Goal: Information Seeking & Learning: Learn about a topic

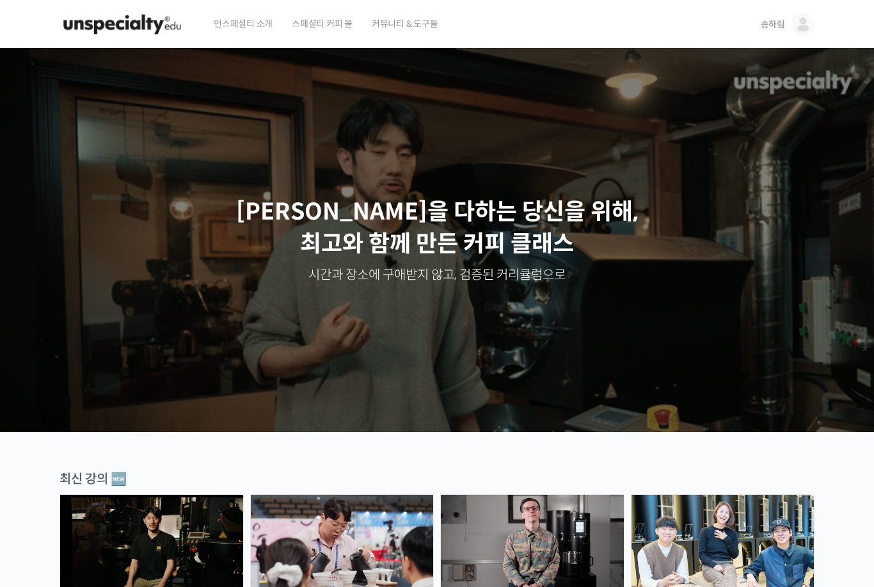
click at [765, 34] on link "송하림" at bounding box center [788, 24] width 54 height 49
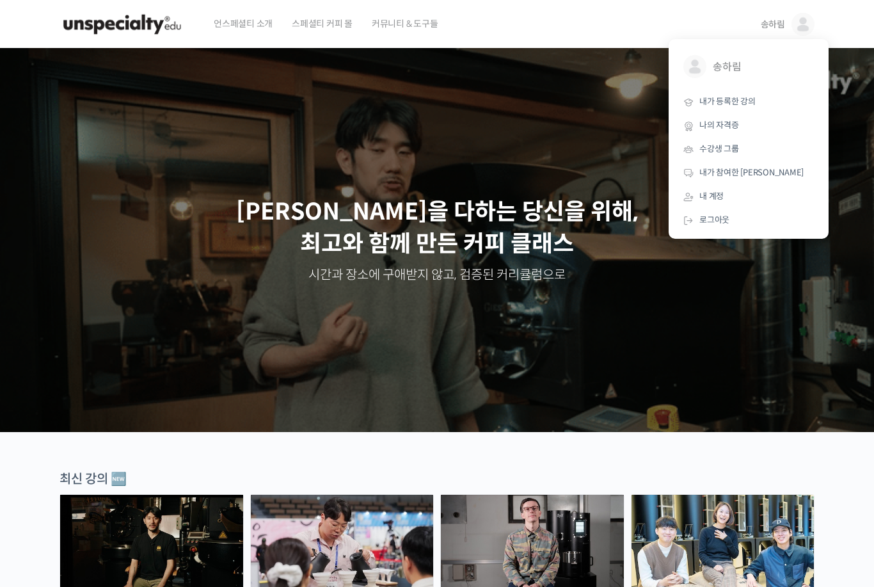
click at [739, 103] on span "내가 등록한 강의" at bounding box center [728, 101] width 56 height 11
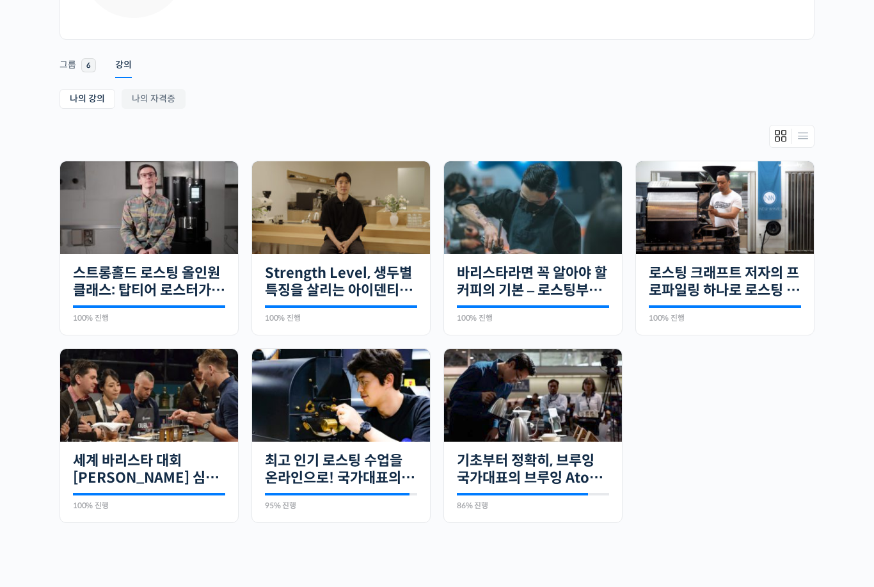
scroll to position [165, 0]
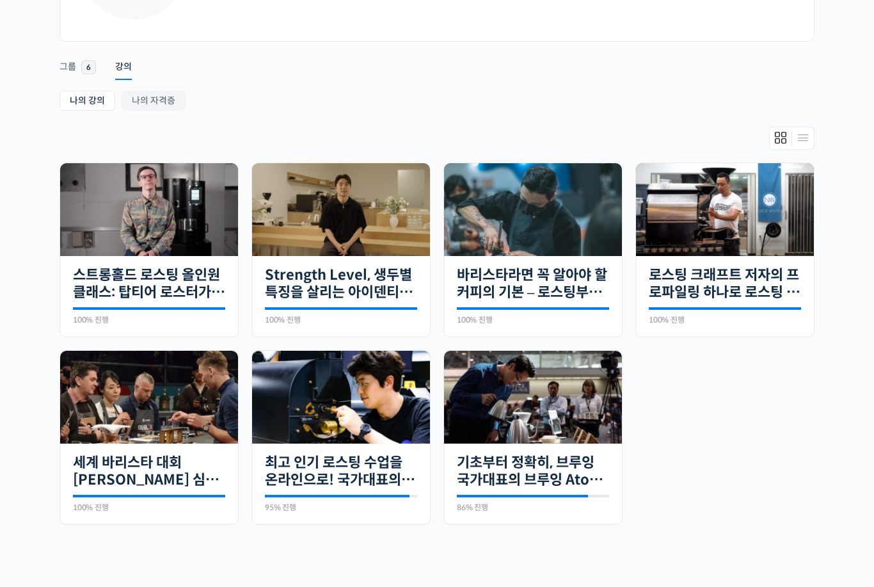
click at [529, 401] on img at bounding box center [533, 397] width 178 height 93
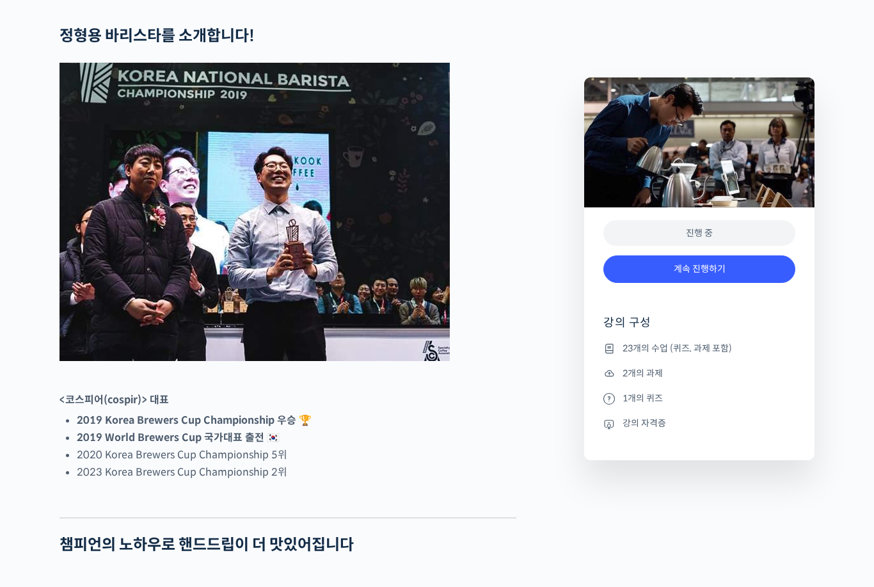
scroll to position [607, 0]
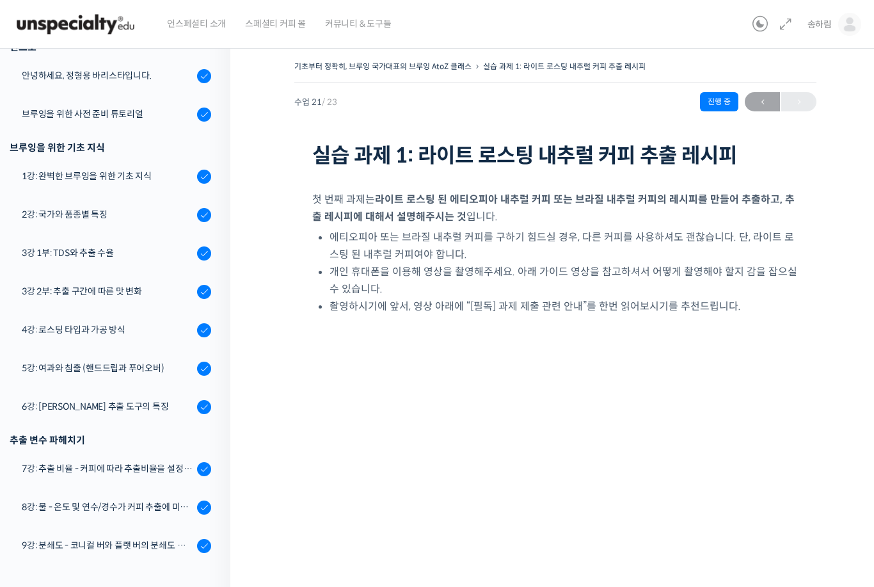
scroll to position [199, 0]
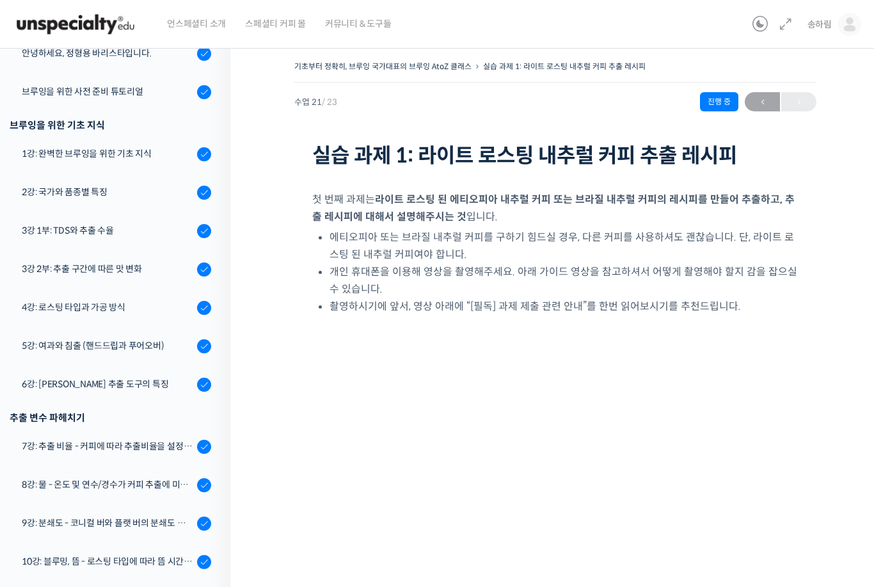
click at [136, 190] on div "2강: 국가와 품종별 특징" at bounding box center [108, 192] width 172 height 14
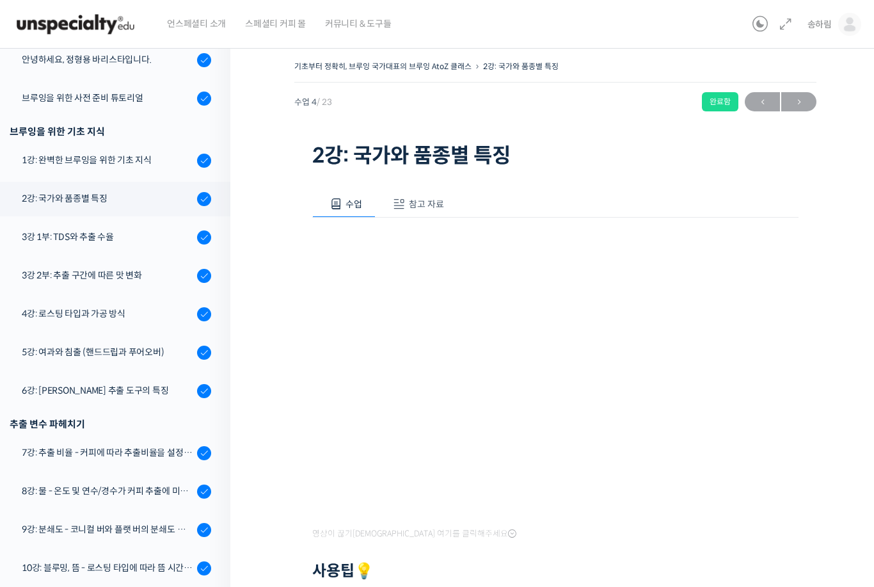
scroll to position [191, 0]
click at [431, 205] on span "참고 자료" at bounding box center [426, 204] width 35 height 12
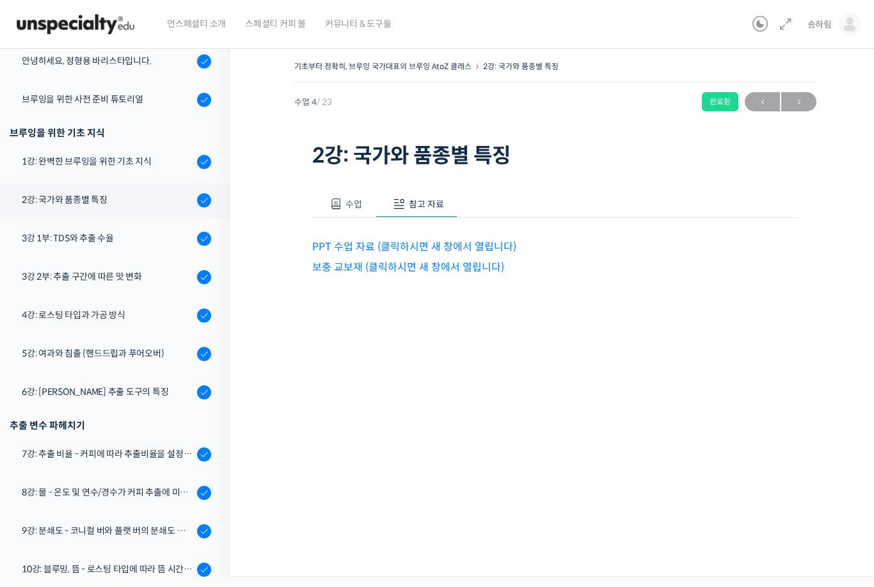
click at [485, 243] on link "PPT 수업 자료 (클릭하시면 새 창에서 열립니다)" at bounding box center [414, 246] width 204 height 13
click at [350, 207] on span "수업" at bounding box center [354, 204] width 17 height 12
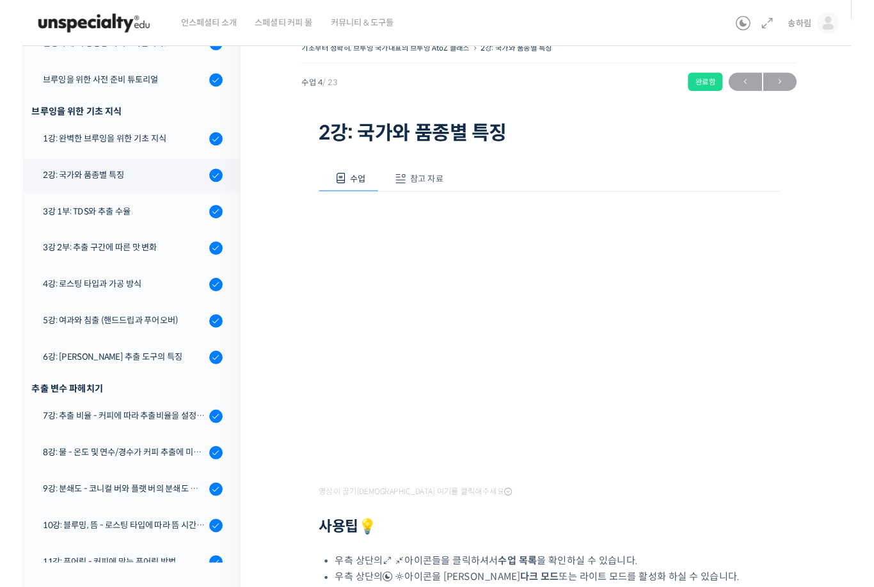
scroll to position [0, 0]
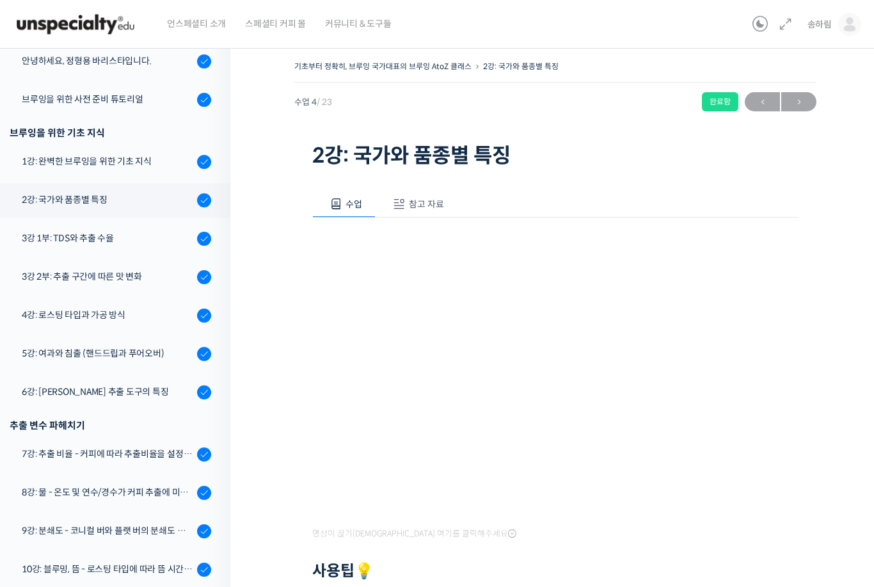
click at [429, 209] on span "참고 자료" at bounding box center [426, 204] width 35 height 12
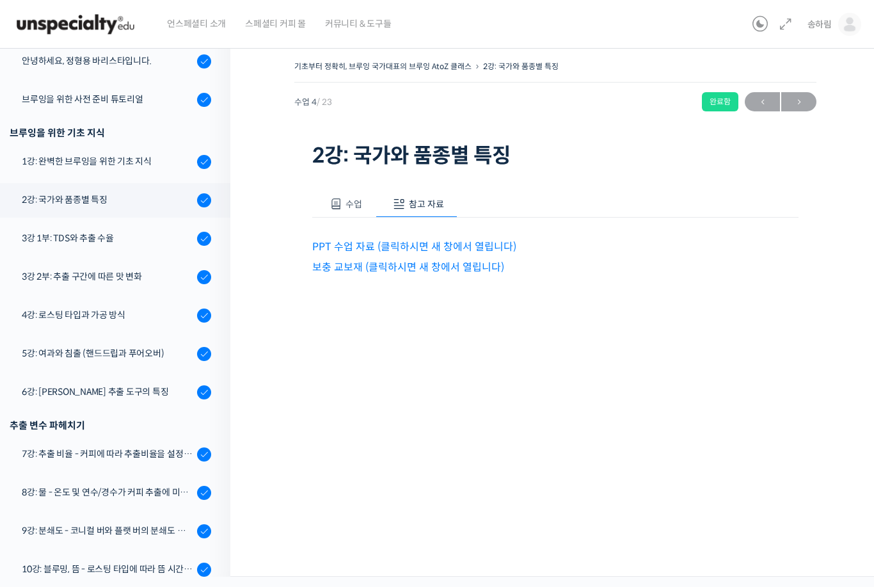
click at [499, 243] on link "PPT 수업 자료 (클릭하시면 새 창에서 열립니다)" at bounding box center [414, 246] width 204 height 13
click at [339, 216] on button "수업" at bounding box center [343, 204] width 63 height 27
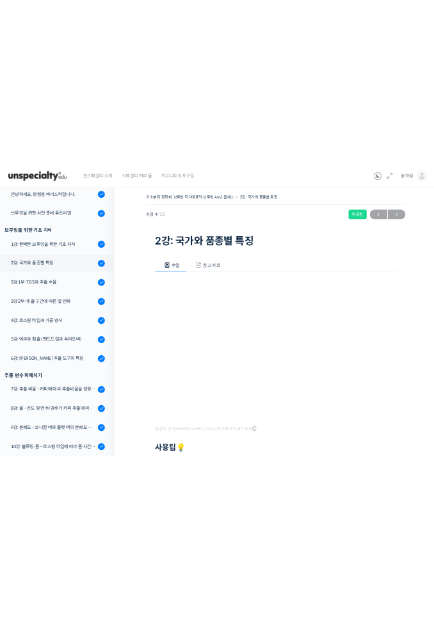
scroll to position [15, 0]
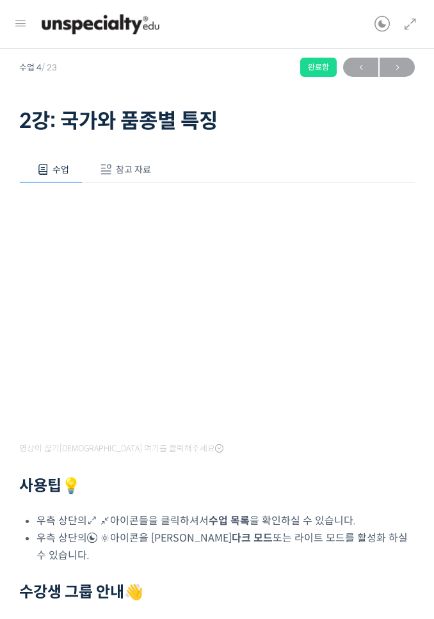
click at [19, 586] on html "언스페셜티 소개 스페셜티 커피 몰 커뮤니티 & 도구들 송하림 송하림 @moveup1351662959373 내가 등록한 강의 나의 자격증 수강생…" at bounding box center [217, 294] width 434 height 619
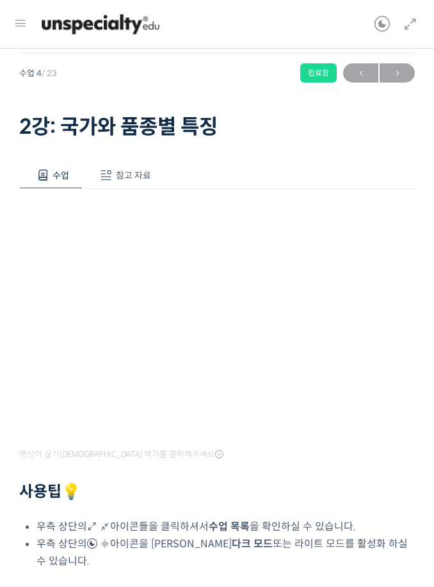
scroll to position [9, 0]
click at [215, 450] on icon at bounding box center [219, 455] width 8 height 10
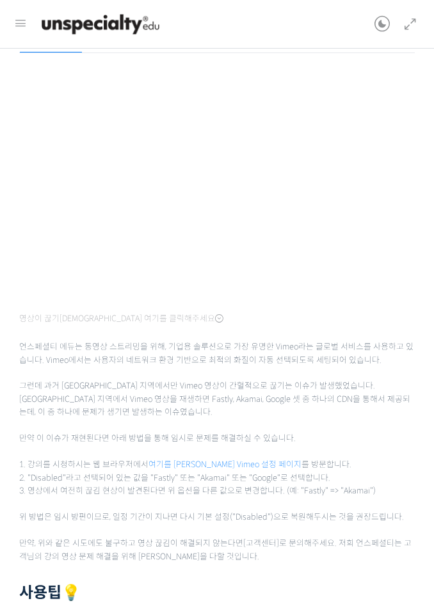
scroll to position [0, 0]
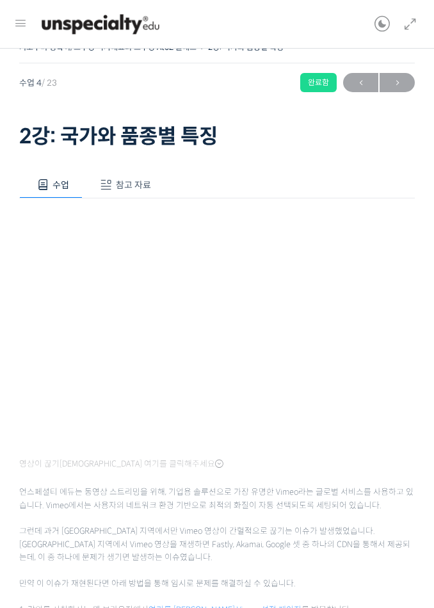
click at [410, 17] on icon at bounding box center [410, 24] width 15 height 15
click at [409, 23] on icon at bounding box center [410, 24] width 15 height 15
click at [362, 78] on span "←" at bounding box center [360, 82] width 35 height 17
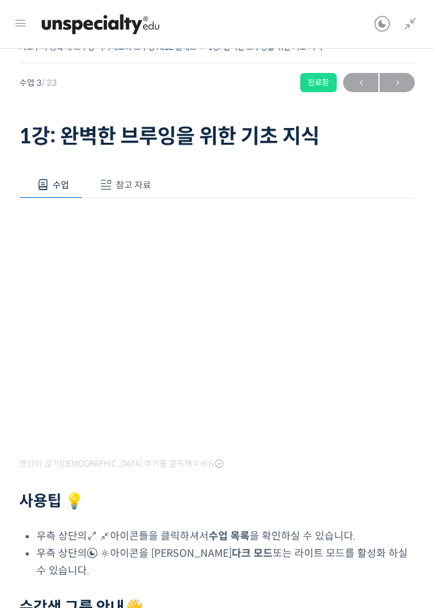
scroll to position [263, 0]
click at [405, 80] on span "→" at bounding box center [397, 82] width 35 height 17
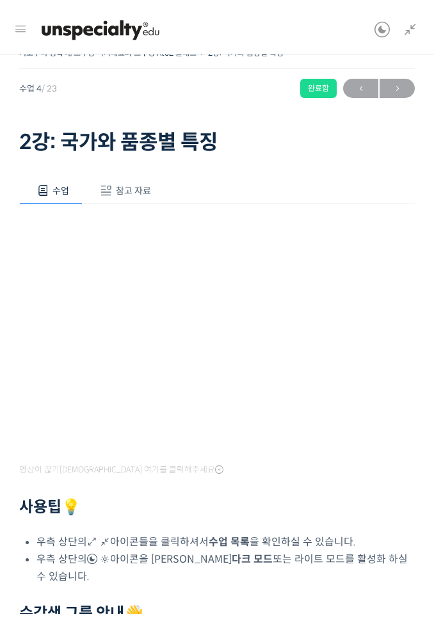
scroll to position [15, 0]
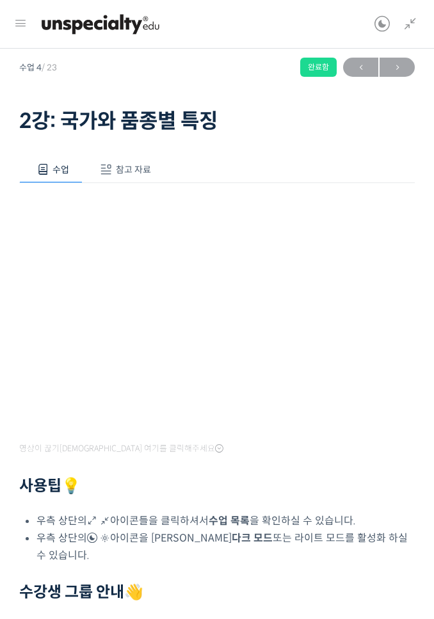
click at [25, 604] on html "언스페셜티 소개 스페셜티 커피 몰 커뮤니티 & 도구들 [GEOGRAPHIC_DATA] 송하림 @moveup1351662959373 내가 등록한…" at bounding box center [217, 294] width 434 height 619
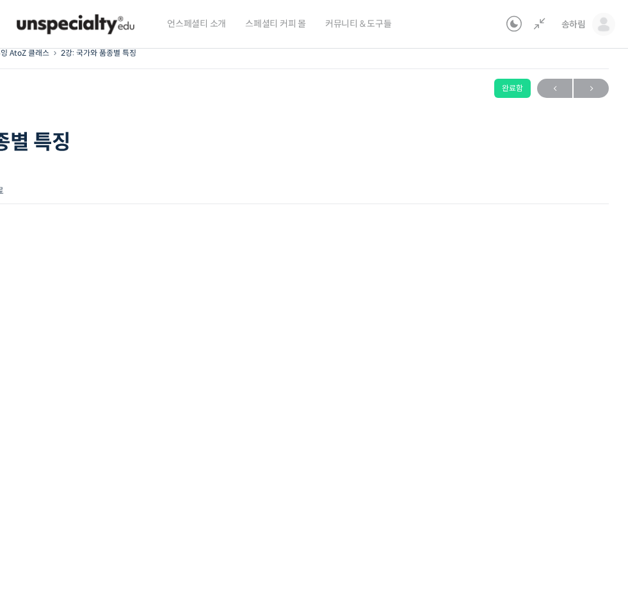
scroll to position [0, 0]
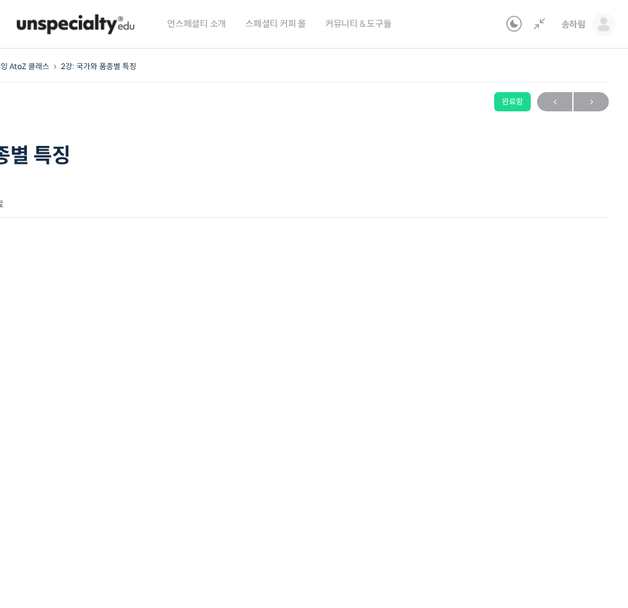
click at [433, 102] on span "←" at bounding box center [554, 101] width 35 height 17
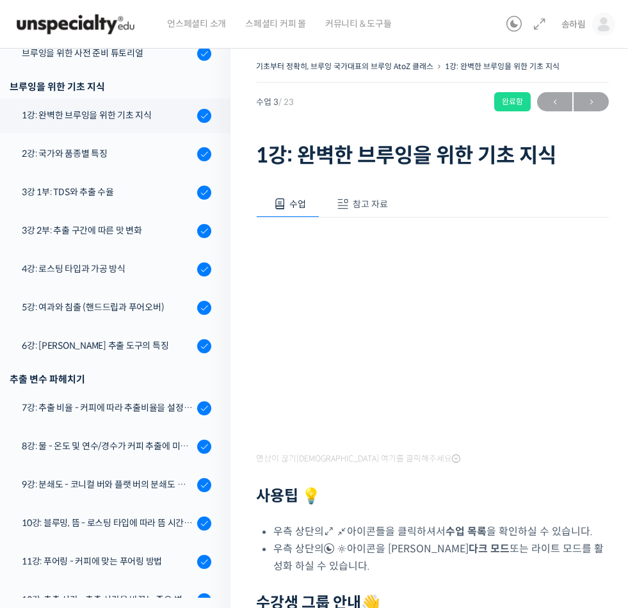
scroll to position [186, 0]
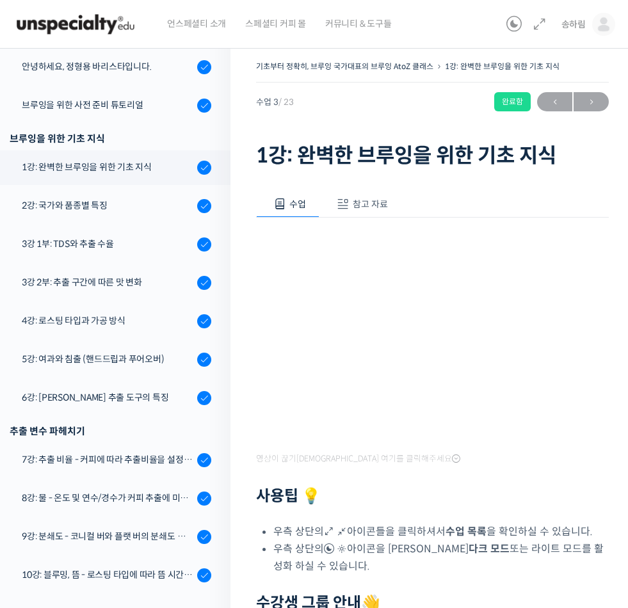
click at [145, 252] on link "3강 1부: TDS와 추출 수율" at bounding box center [112, 244] width 237 height 35
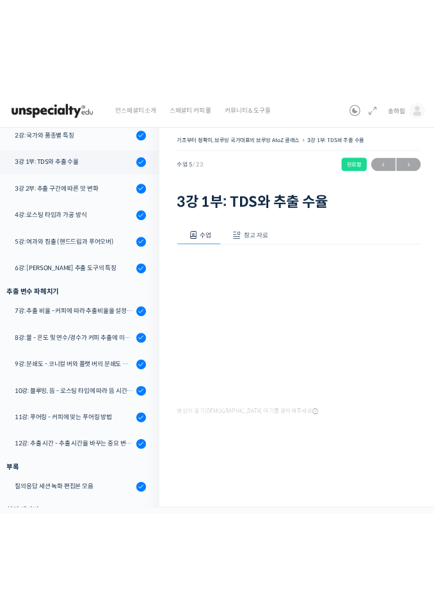
scroll to position [364, 0]
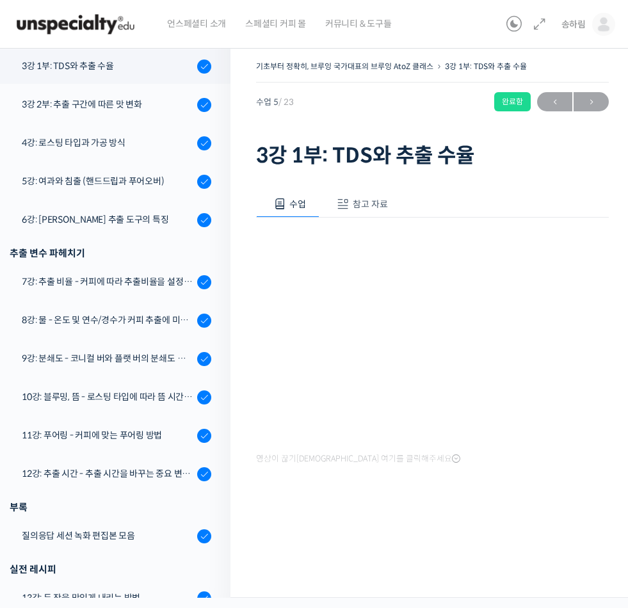
click at [368, 211] on button "참고 자료" at bounding box center [360, 204] width 82 height 27
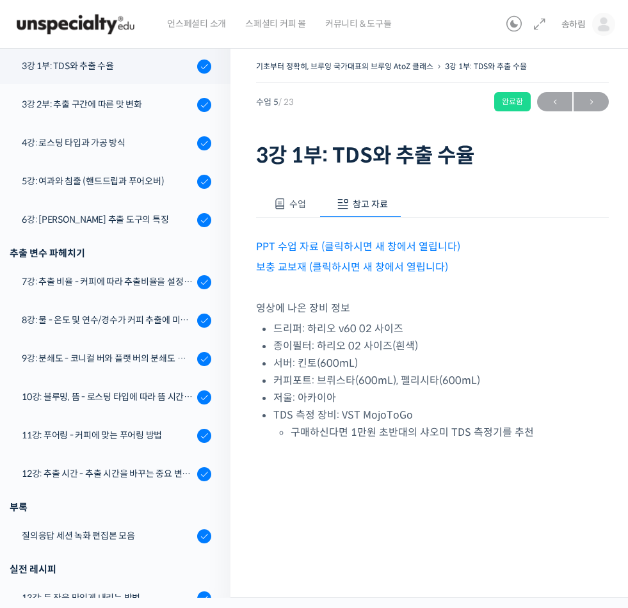
click at [369, 245] on link "PPT 수업 자료 (클릭하시면 새 창에서 열립니다)" at bounding box center [358, 246] width 204 height 13
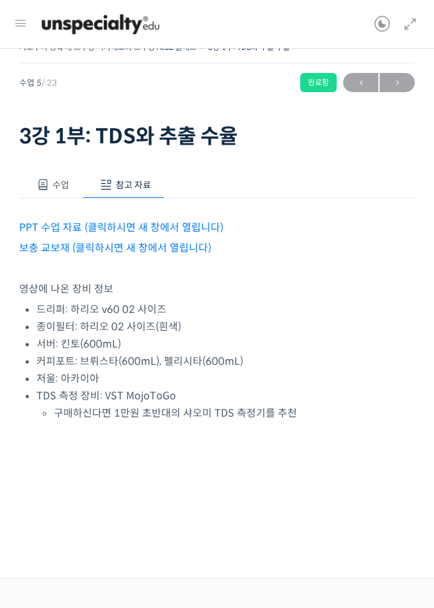
click at [188, 250] on link "보충 교보재 (클릭하시면 새 창에서 열립니다)" at bounding box center [115, 247] width 192 height 13
click at [213, 188] on div "수업 참고 자료" at bounding box center [217, 185] width 396 height 27
click at [365, 84] on span "←" at bounding box center [360, 82] width 35 height 17
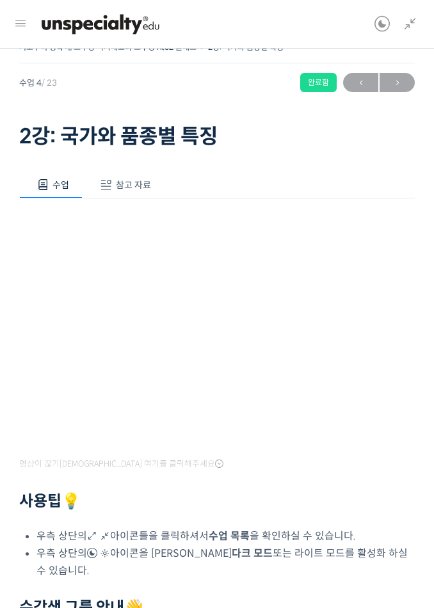
scroll to position [325, 0]
click at [135, 193] on button "참고 자료" at bounding box center [124, 185] width 82 height 27
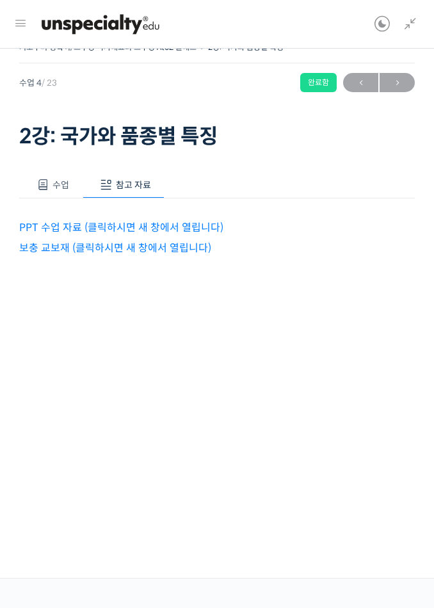
click at [166, 247] on link "보충 교보재 (클릭하시면 새 창에서 열립니다)" at bounding box center [115, 247] width 192 height 13
click at [398, 89] on span "→" at bounding box center [397, 82] width 35 height 17
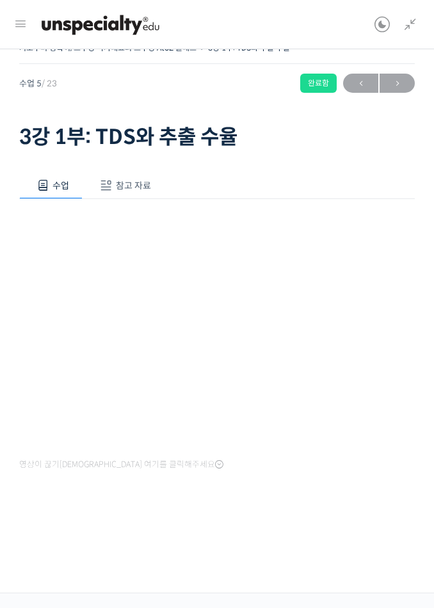
scroll to position [364, 0]
click at [134, 187] on span "참고 자료" at bounding box center [133, 185] width 35 height 12
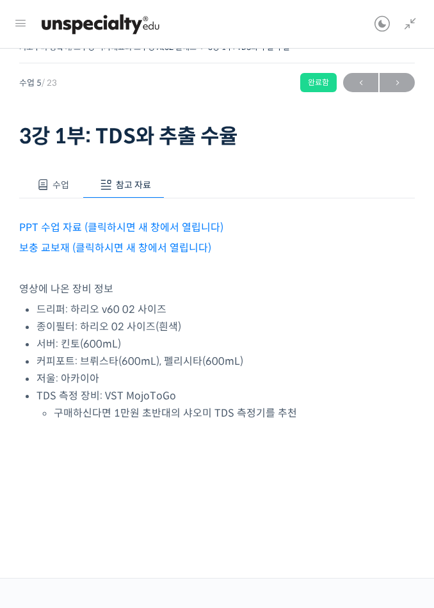
click at [161, 225] on link "PPT 수업 자료 (클릭하시면 새 창에서 열립니다)" at bounding box center [121, 227] width 204 height 13
click at [133, 250] on link "보충 교보재 (클릭하시면 새 창에서 열립니다)" at bounding box center [115, 247] width 192 height 13
click at [61, 188] on span "수업" at bounding box center [60, 185] width 17 height 12
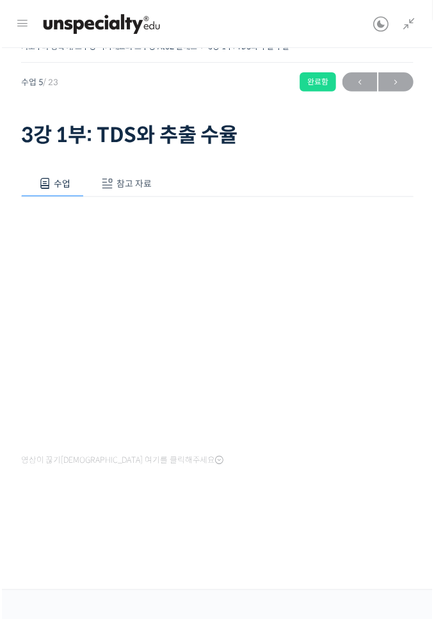
scroll to position [0, 0]
